Goal: Find specific page/section: Find specific page/section

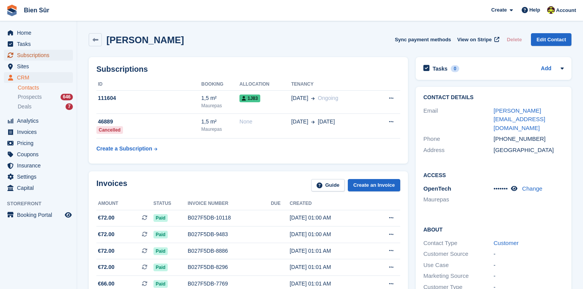
click at [40, 57] on span "Subscriptions" at bounding box center [40, 55] width 46 height 11
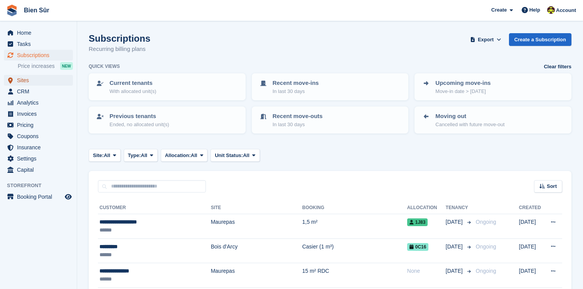
click at [34, 80] on span "Sites" at bounding box center [40, 80] width 46 height 11
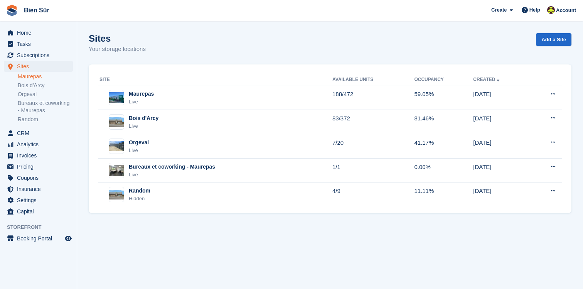
click at [35, 77] on link "Maurepas" at bounding box center [45, 76] width 55 height 7
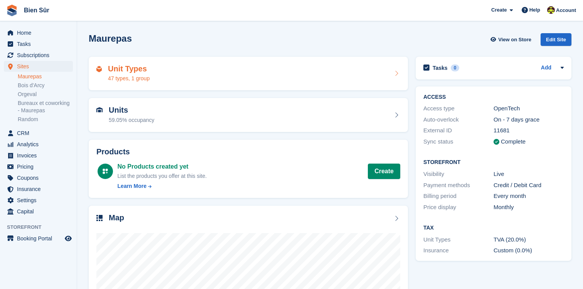
click at [167, 57] on div "Unit Types 47 types, 1 group" at bounding box center [248, 74] width 319 height 34
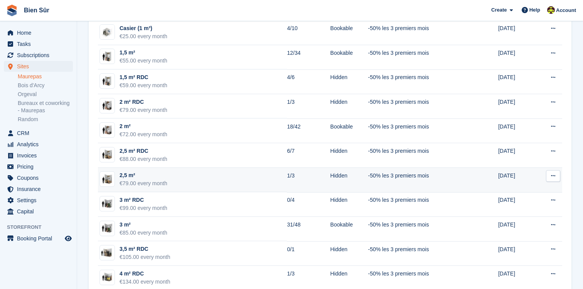
scroll to position [109, 0]
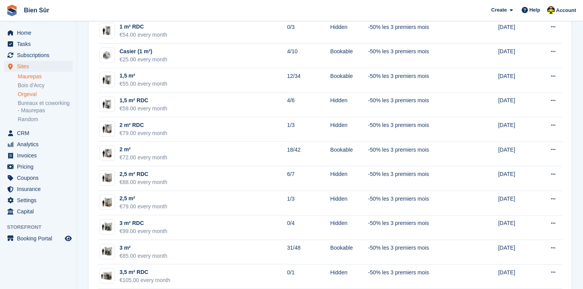
click at [45, 92] on link "Orgeval" at bounding box center [45, 94] width 55 height 7
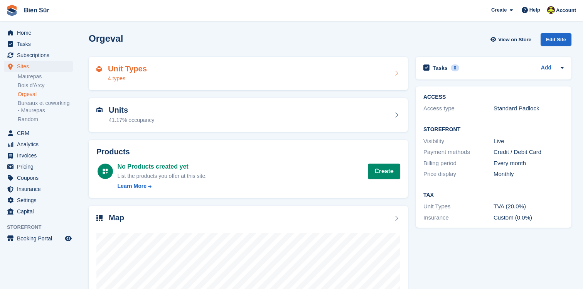
click at [133, 71] on h2 "Unit Types" at bounding box center [127, 68] width 39 height 9
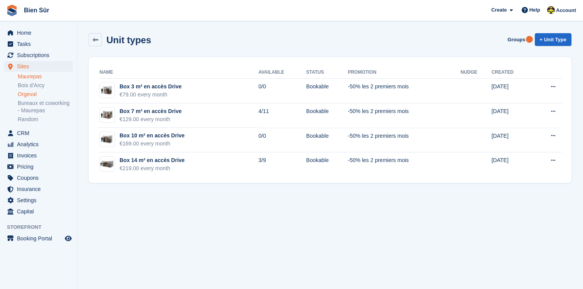
click at [40, 74] on link "Maurepas" at bounding box center [45, 76] width 55 height 7
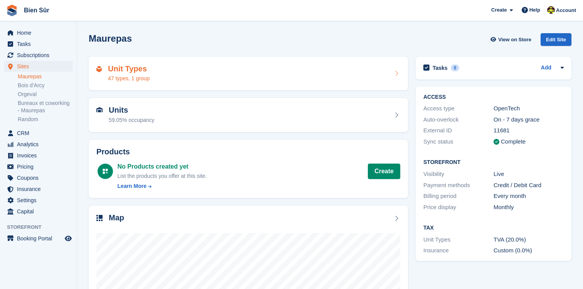
click at [149, 88] on div "Unit Types 47 types, 1 group" at bounding box center [248, 74] width 319 height 34
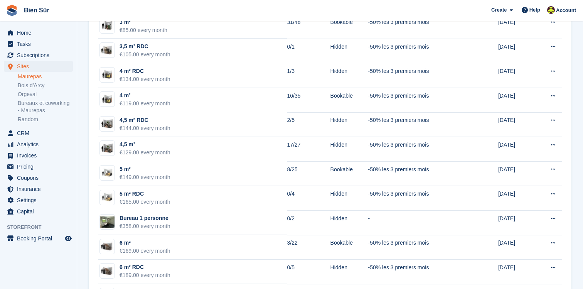
scroll to position [335, 0]
click at [42, 94] on link "Orgeval" at bounding box center [45, 94] width 55 height 7
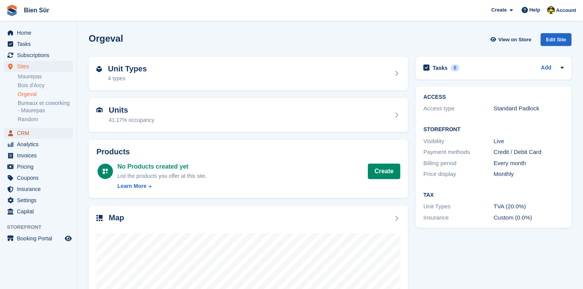
click at [33, 131] on span "CRM" at bounding box center [40, 133] width 46 height 11
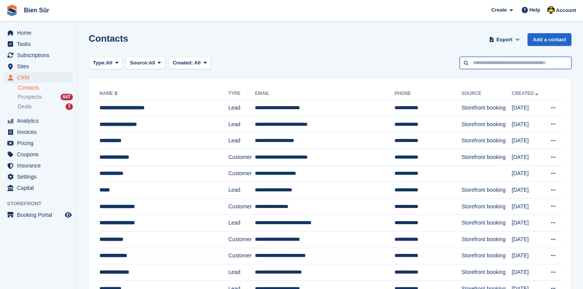
click at [522, 65] on input "text" at bounding box center [515, 63] width 112 height 13
type input "**********"
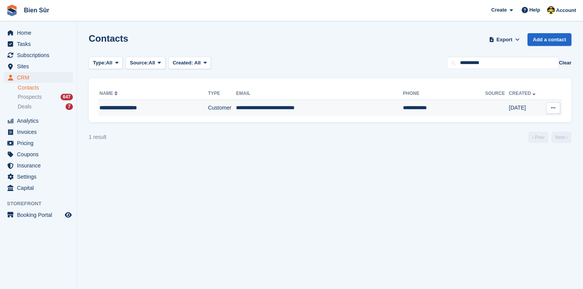
click at [155, 112] on td "**********" at bounding box center [153, 108] width 110 height 16
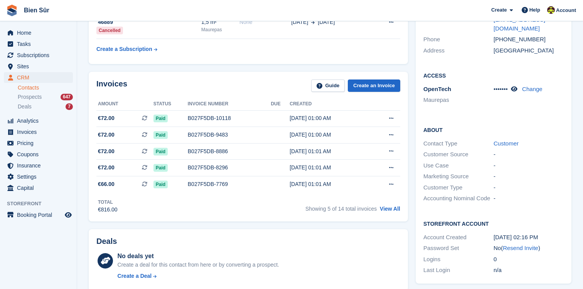
scroll to position [102, 0]
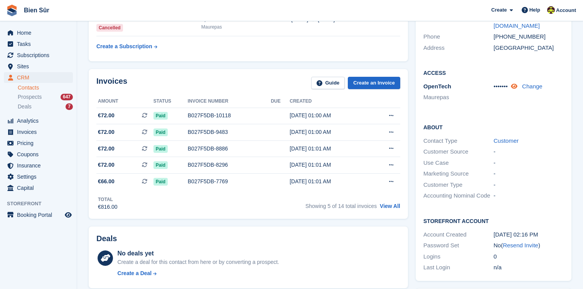
click at [516, 83] on icon at bounding box center [514, 86] width 7 height 6
click at [29, 17] on link "Bien Sûr" at bounding box center [37, 10] width 32 height 13
